Goal: Transaction & Acquisition: Obtain resource

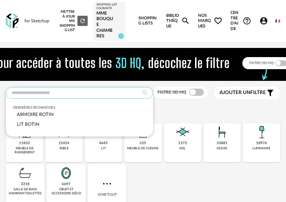
click at [75, 94] on input "text" at bounding box center [79, 93] width 147 height 12
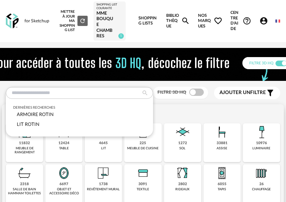
click at [177, 181] on img at bounding box center [183, 173] width 18 height 18
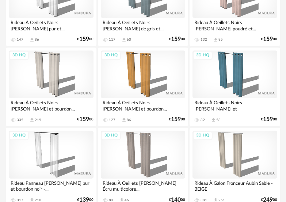
scroll to position [548, 0]
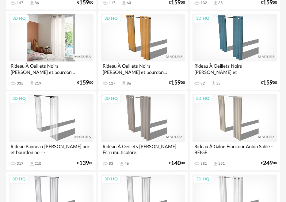
click at [48, 44] on div "3D HQ" at bounding box center [51, 38] width 85 height 48
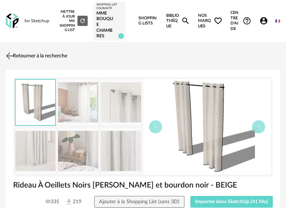
click at [9, 57] on img at bounding box center [9, 55] width 11 height 11
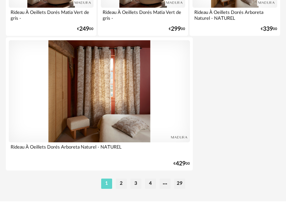
scroll to position [2783, 0]
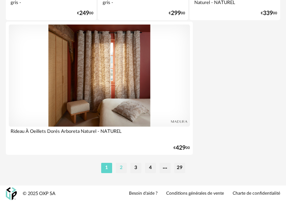
click at [122, 169] on li "2" at bounding box center [121, 168] width 11 height 10
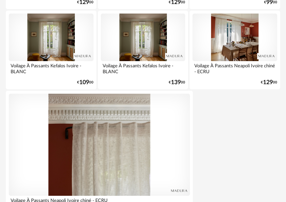
scroll to position [2783, 0]
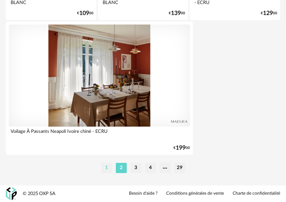
click at [109, 168] on li "1" at bounding box center [106, 168] width 11 height 10
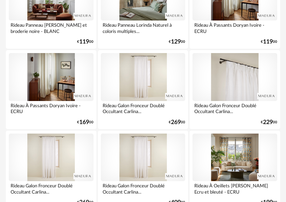
scroll to position [2340, 0]
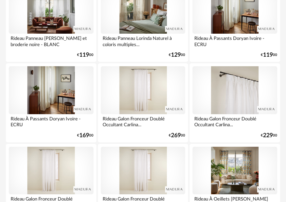
click at [238, 100] on div at bounding box center [235, 90] width 85 height 48
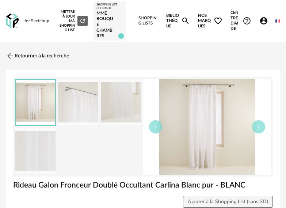
click at [78, 96] on img at bounding box center [78, 102] width 40 height 46
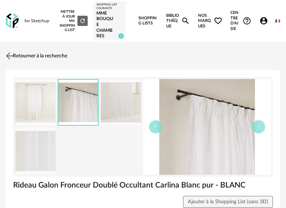
click at [15, 54] on link "Retourner à la recherche" at bounding box center [35, 56] width 63 height 16
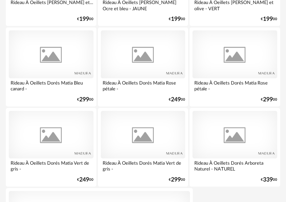
scroll to position [2783, 0]
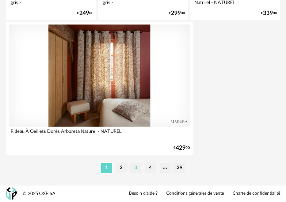
click at [137, 167] on li "3" at bounding box center [136, 168] width 11 height 10
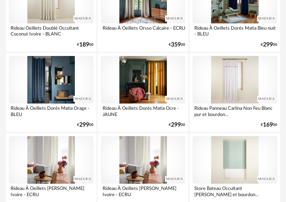
scroll to position [1719, 0]
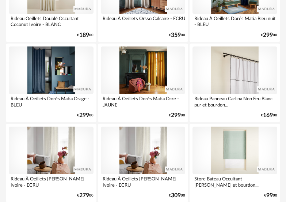
click at [228, 68] on div at bounding box center [235, 70] width 85 height 48
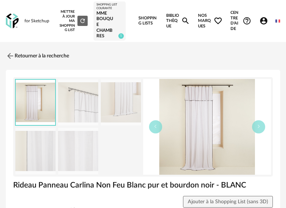
click at [174, 17] on link "Bibliothèque Magnify icon" at bounding box center [178, 21] width 24 height 42
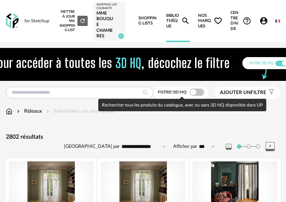
click at [200, 93] on span at bounding box center [197, 91] width 15 height 7
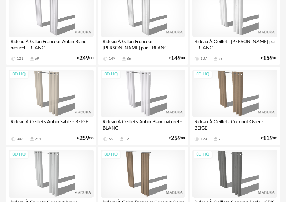
scroll to position [715, 0]
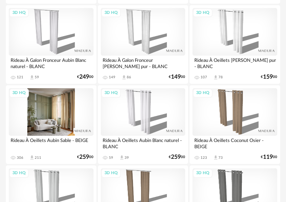
click at [48, 103] on div "3D HQ" at bounding box center [51, 112] width 85 height 48
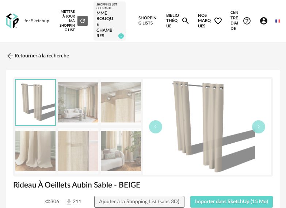
click at [182, 89] on img at bounding box center [207, 127] width 128 height 96
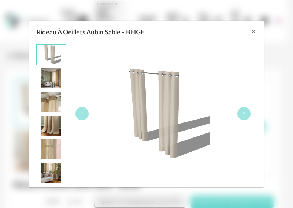
click at [143, 72] on img "Rideau À Oeillets Aubin Sable - BEIGE" at bounding box center [163, 114] width 94 height 94
click at [245, 114] on icon "Rideau À Oeillets Aubin Sable - BEIGE" at bounding box center [243, 114] width 4 height 4
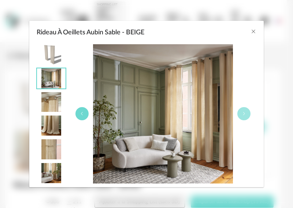
click at [79, 114] on button "Rideau À Oeillets Aubin Sable - BEIGE" at bounding box center [81, 113] width 13 height 13
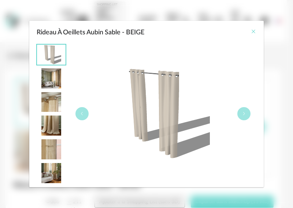
click at [254, 32] on icon "Close" at bounding box center [253, 32] width 6 height 6
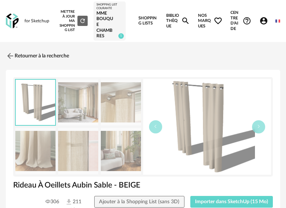
scroll to position [37, 0]
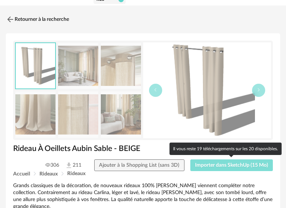
click at [216, 166] on span "Importer dans SketchUp (15 Mo)" at bounding box center [231, 165] width 73 height 5
